Goal: Information Seeking & Learning: Understand process/instructions

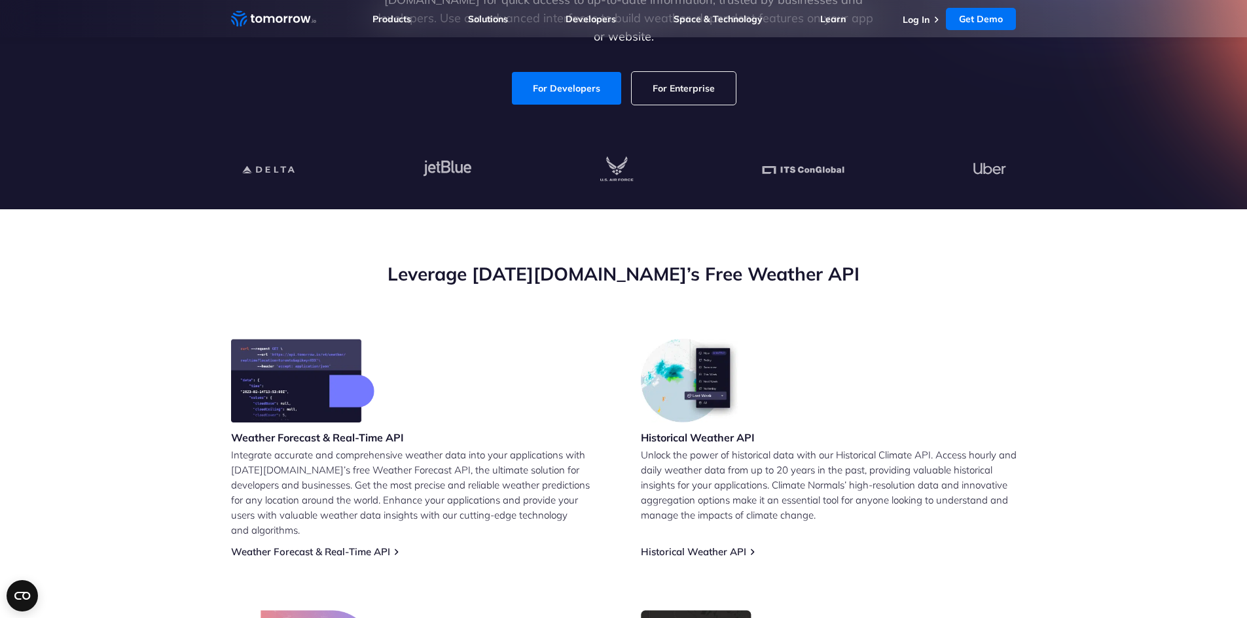
scroll to position [459, 0]
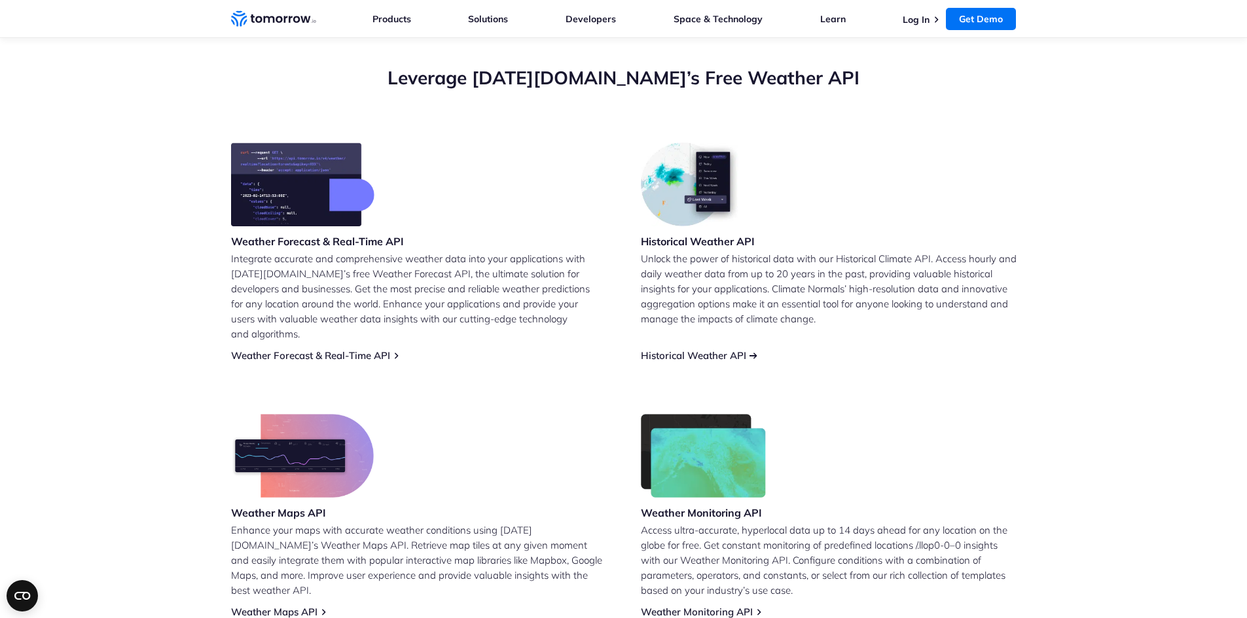
click at [698, 349] on link "Historical Weather API" at bounding box center [693, 355] width 105 height 12
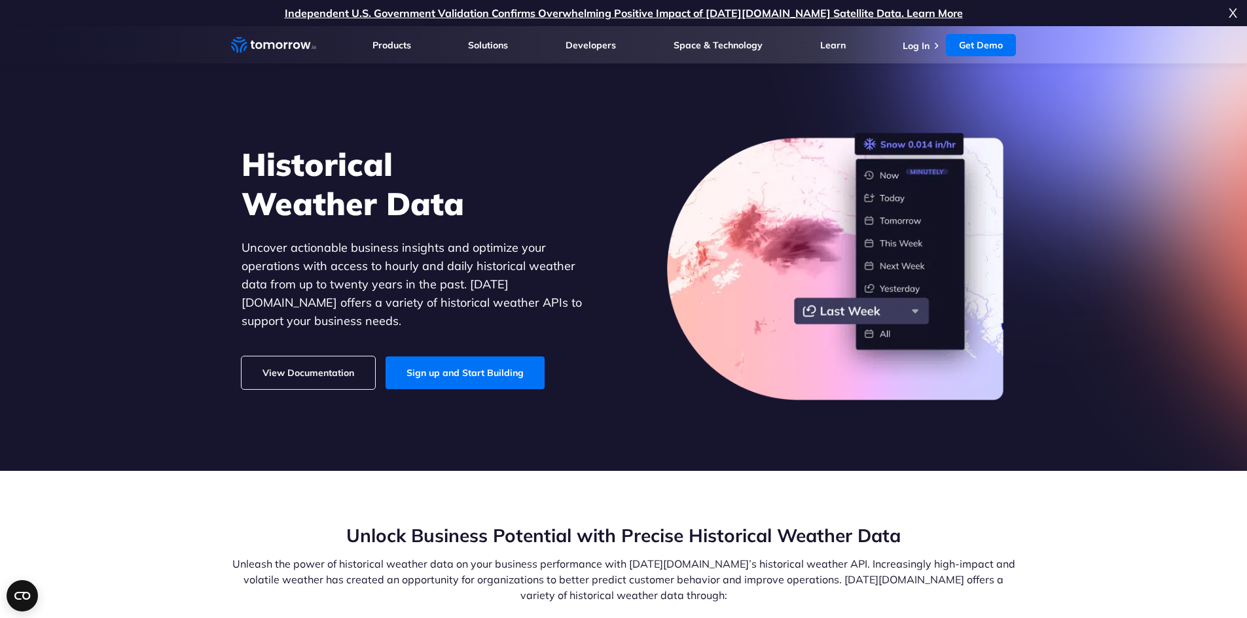
click at [301, 370] on link "View Documentation" at bounding box center [307, 373] width 133 height 33
